Goal: Information Seeking & Learning: Compare options

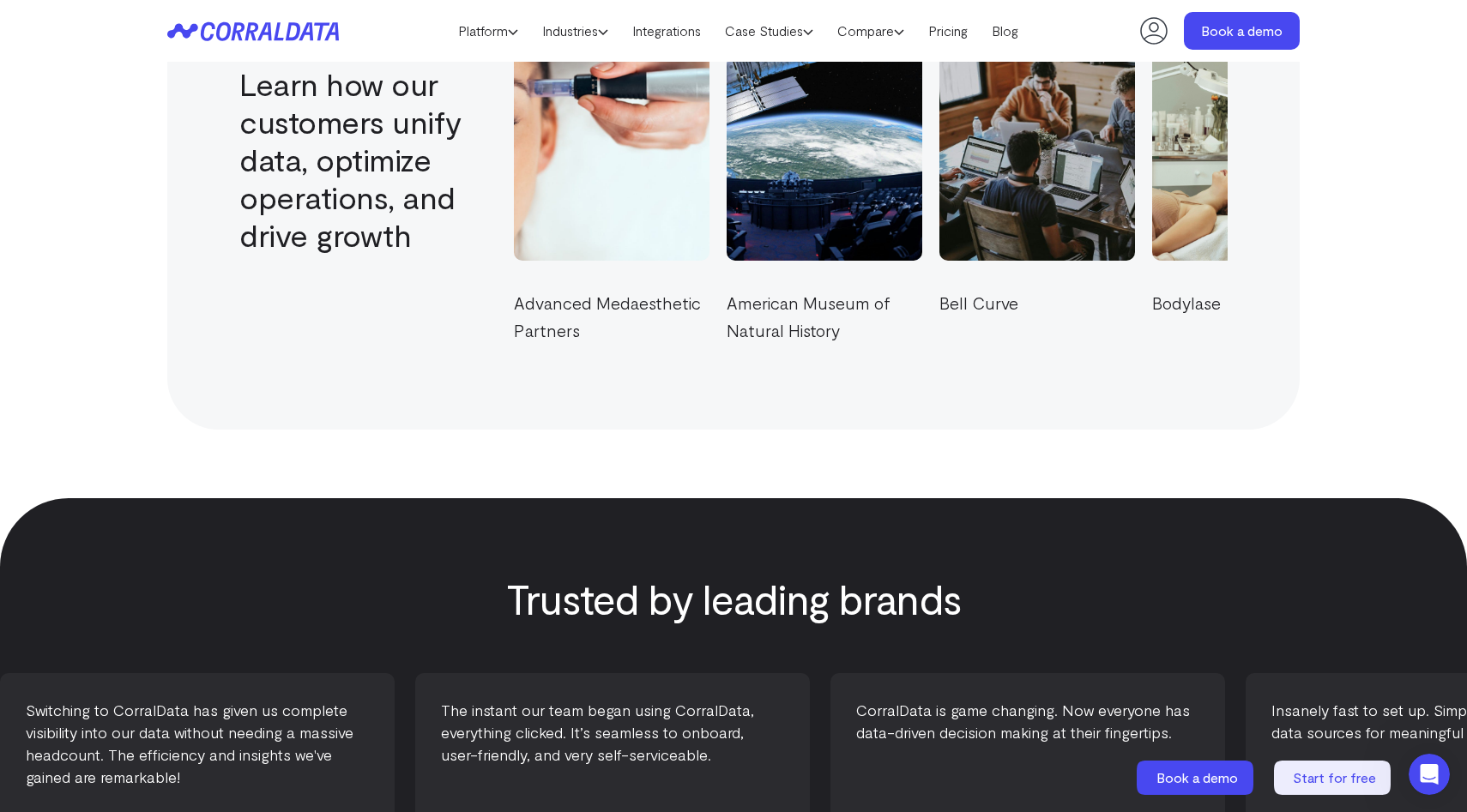
scroll to position [6003, 0]
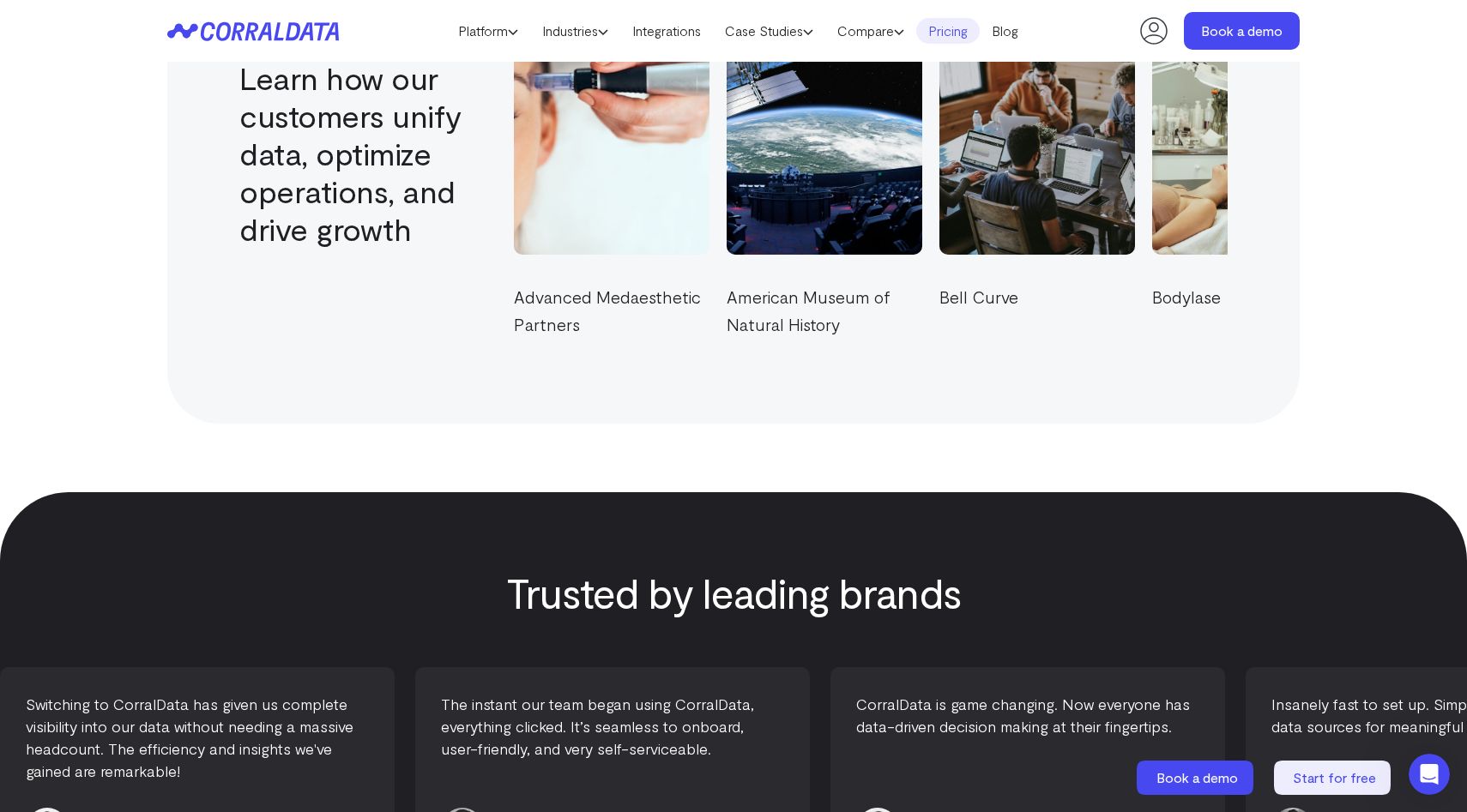
click at [943, 39] on link "Pricing" at bounding box center [948, 31] width 64 height 26
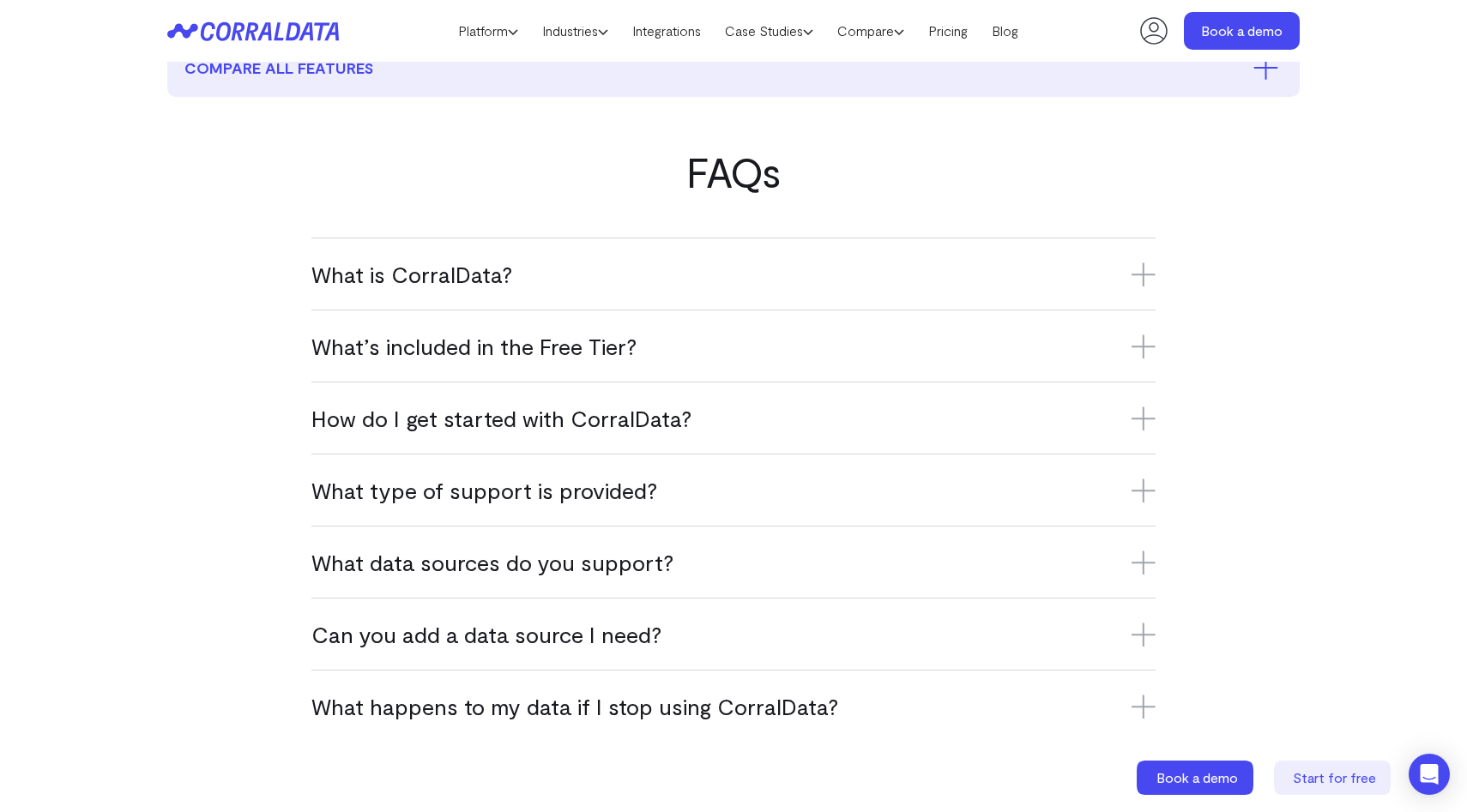
scroll to position [969, 0]
click at [680, 36] on link "Integrations" at bounding box center [666, 31] width 93 height 26
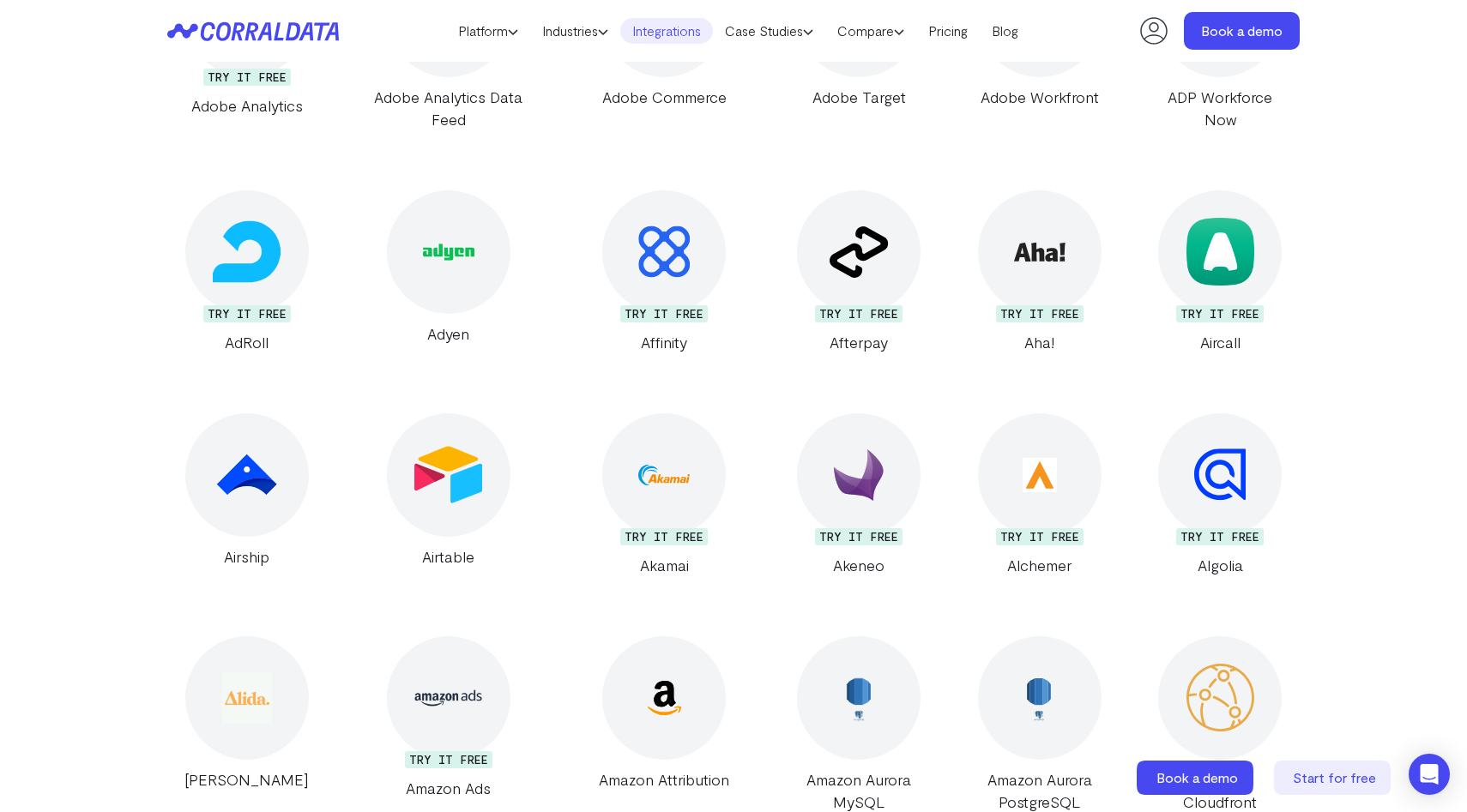
scroll to position [1048, 0]
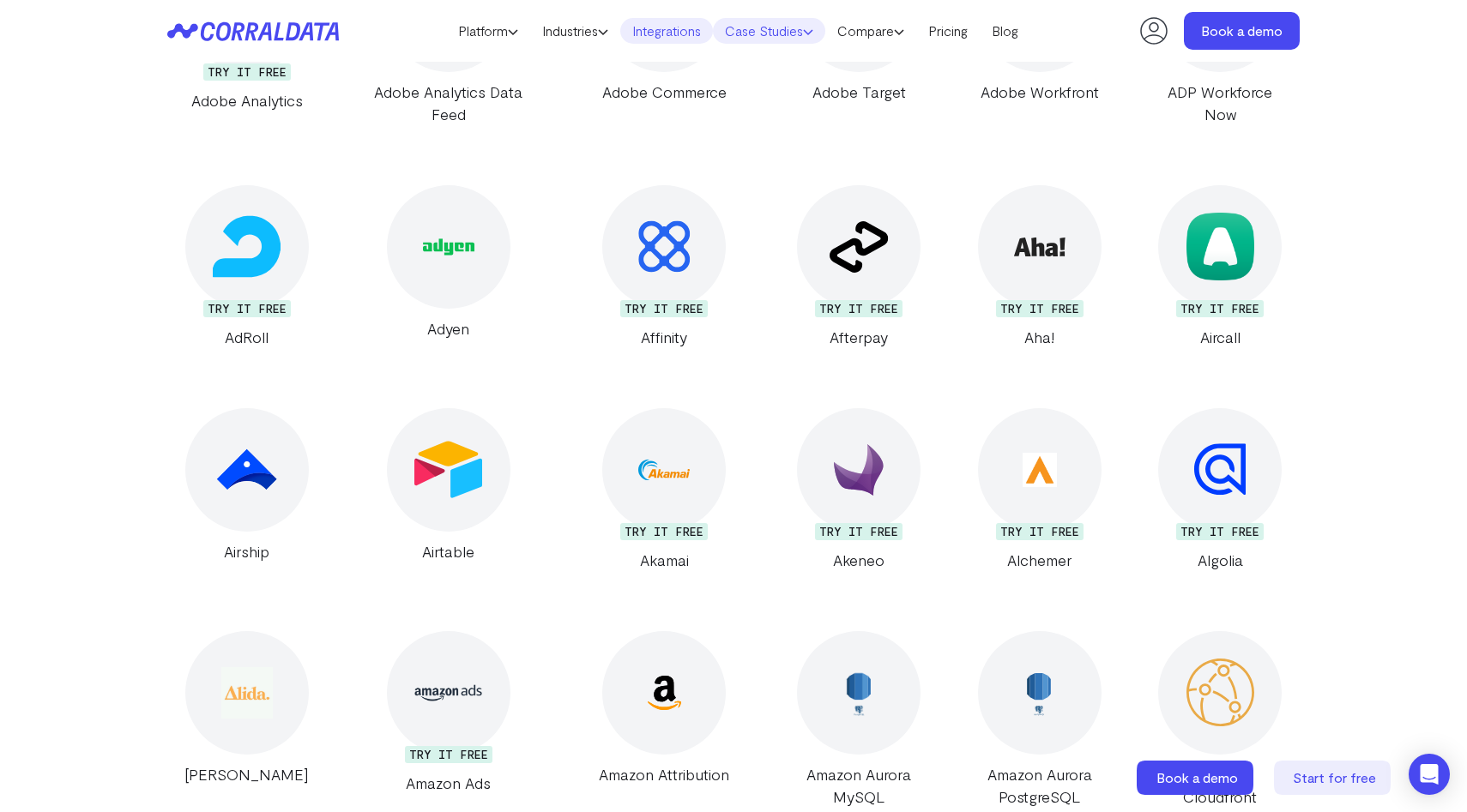
click at [793, 22] on link "Case Studies" at bounding box center [769, 31] width 112 height 26
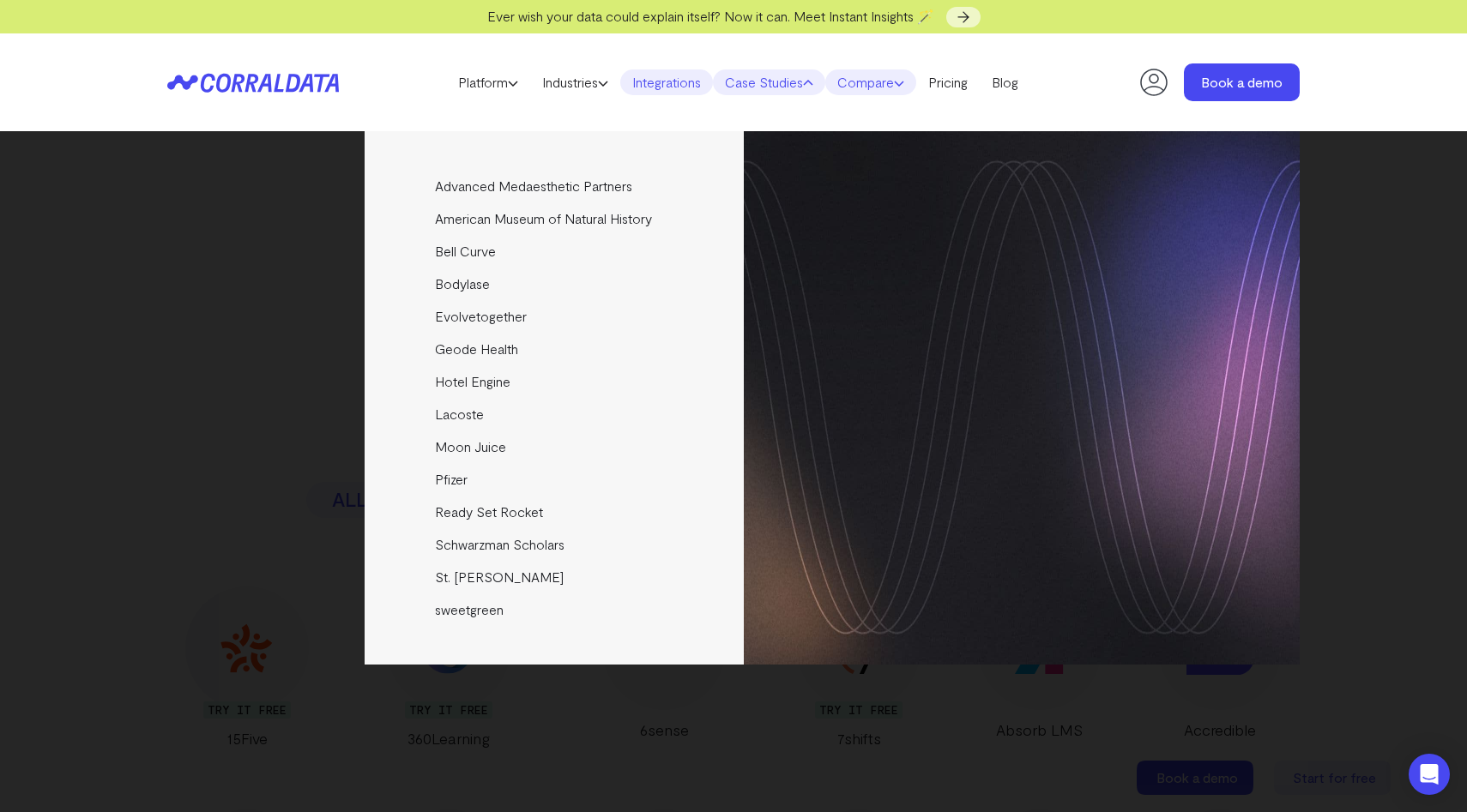
click at [880, 78] on link "Compare" at bounding box center [871, 82] width 91 height 26
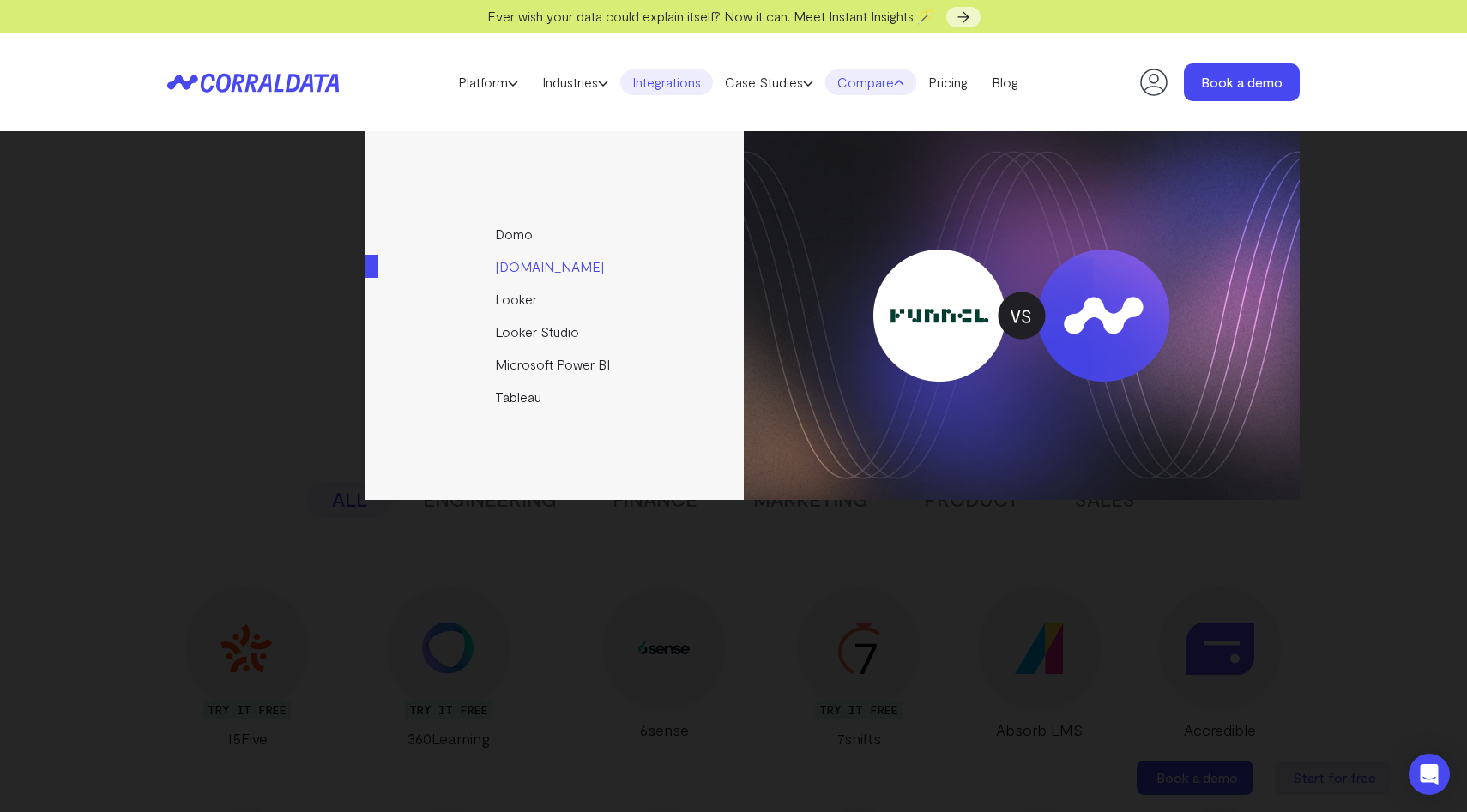
click at [503, 271] on link "[DOMAIN_NAME]" at bounding box center [555, 267] width 382 height 33
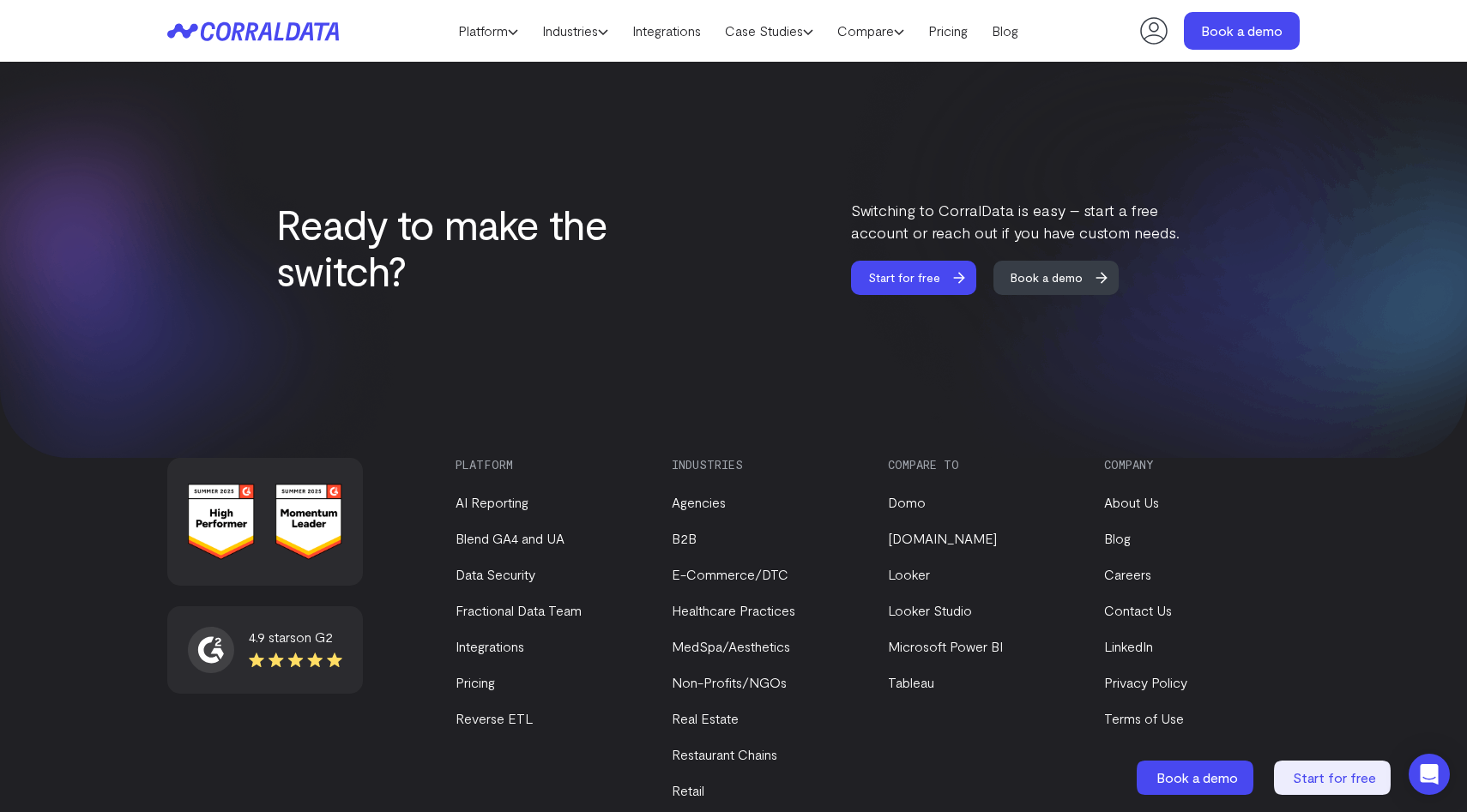
scroll to position [5201, 0]
